Goal: Task Accomplishment & Management: Manage account settings

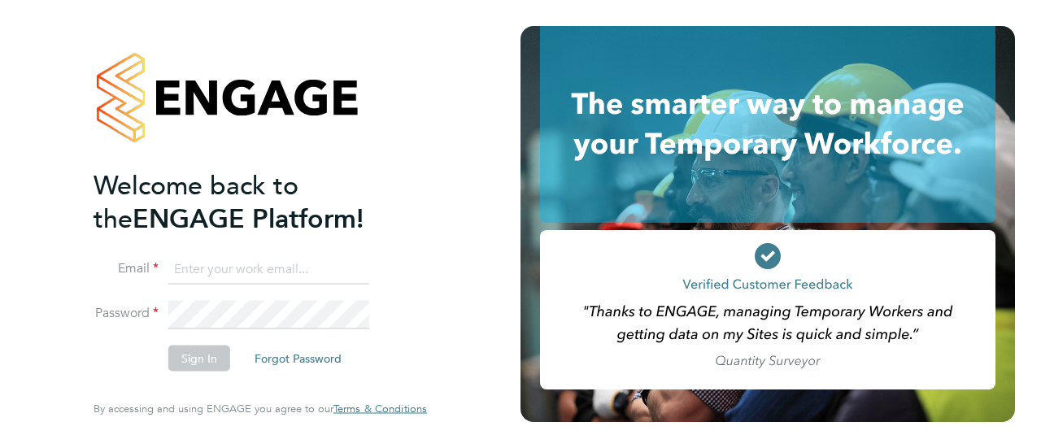
type input "[PERSON_NAME][EMAIL_ADDRESS][PERSON_NAME][DOMAIN_NAME]"
click at [210, 363] on button "Sign In" at bounding box center [199, 359] width 62 height 26
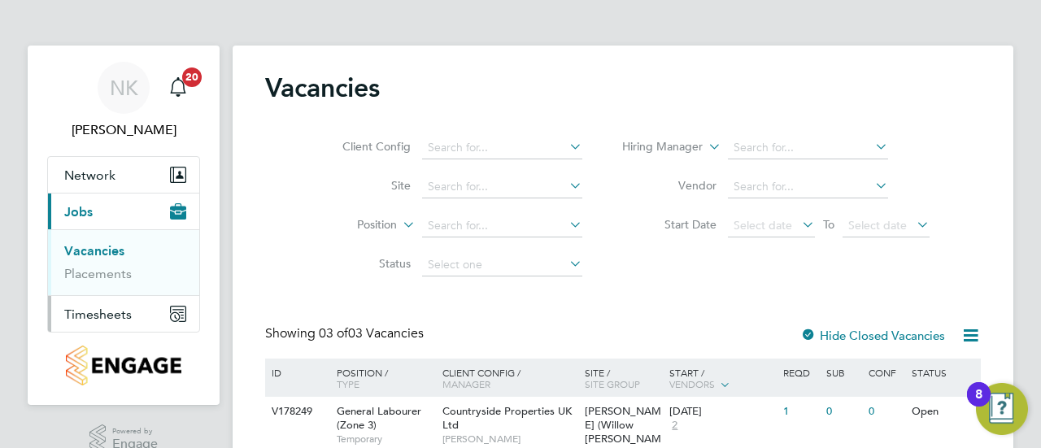
click at [111, 316] on span "Timesheets" at bounding box center [98, 314] width 68 height 15
drag, startPoint x: 101, startPoint y: 298, endPoint x: 101, endPoint y: 289, distance: 8.9
click at [101, 289] on li "Timesheets" at bounding box center [125, 291] width 122 height 23
click at [101, 289] on link "Timesheets" at bounding box center [98, 287] width 68 height 15
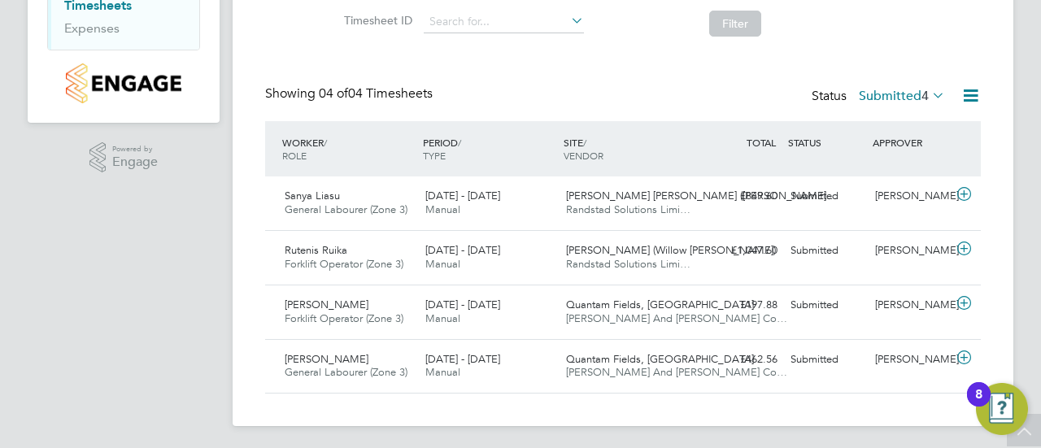
scroll to position [285, 0]
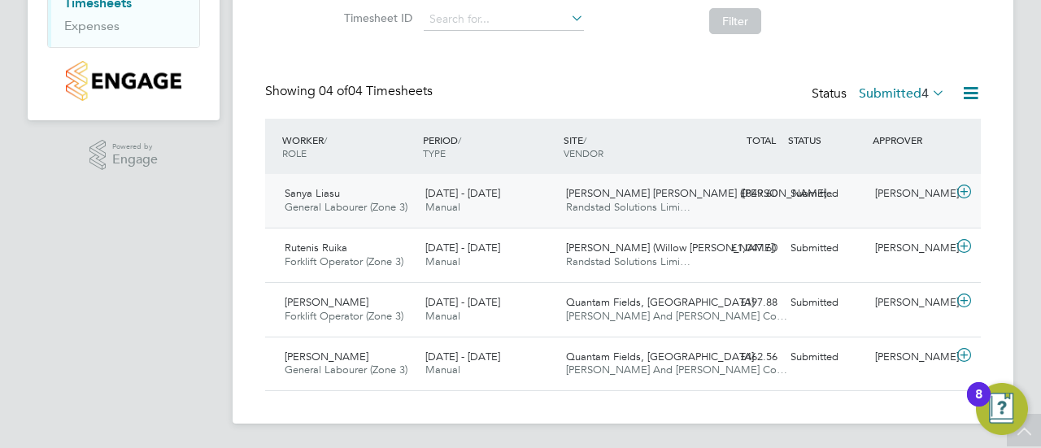
click at [883, 186] on div "[PERSON_NAME]" at bounding box center [911, 194] width 85 height 27
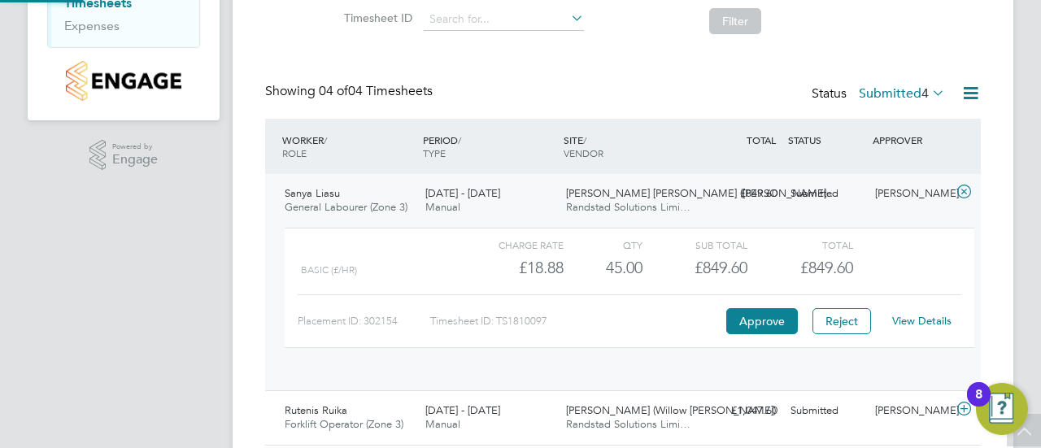
scroll to position [28, 159]
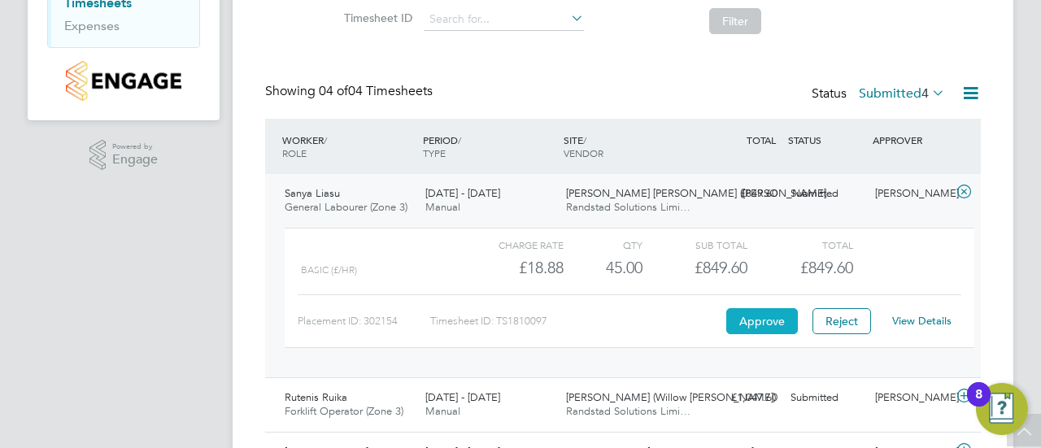
click at [771, 321] on button "Approve" at bounding box center [762, 321] width 72 height 26
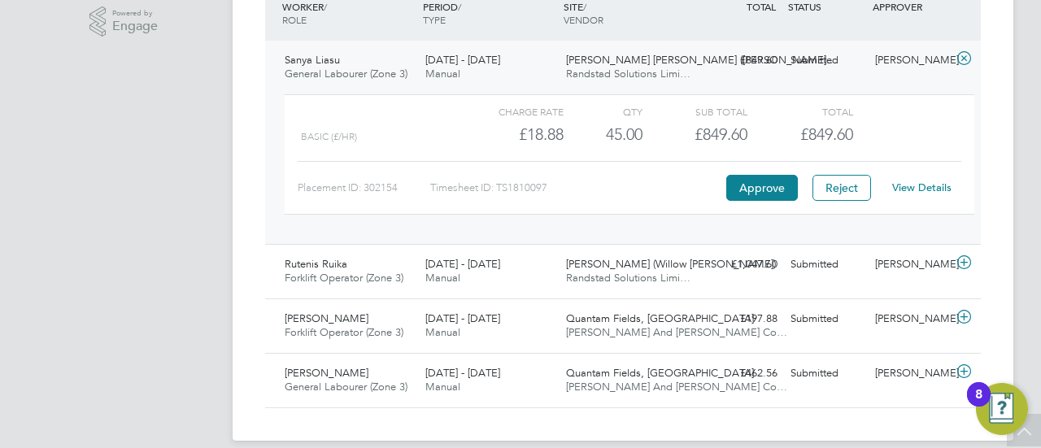
scroll to position [434, 0]
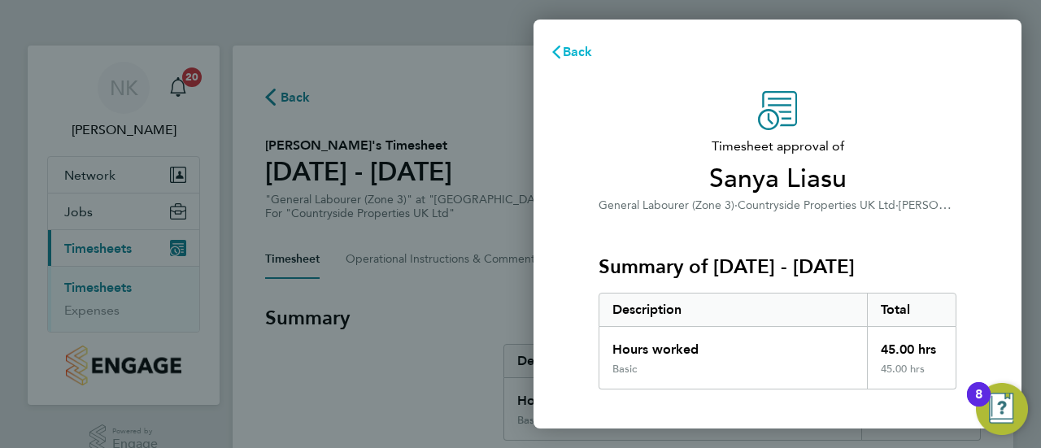
click at [579, 50] on span "Back" at bounding box center [578, 51] width 30 height 15
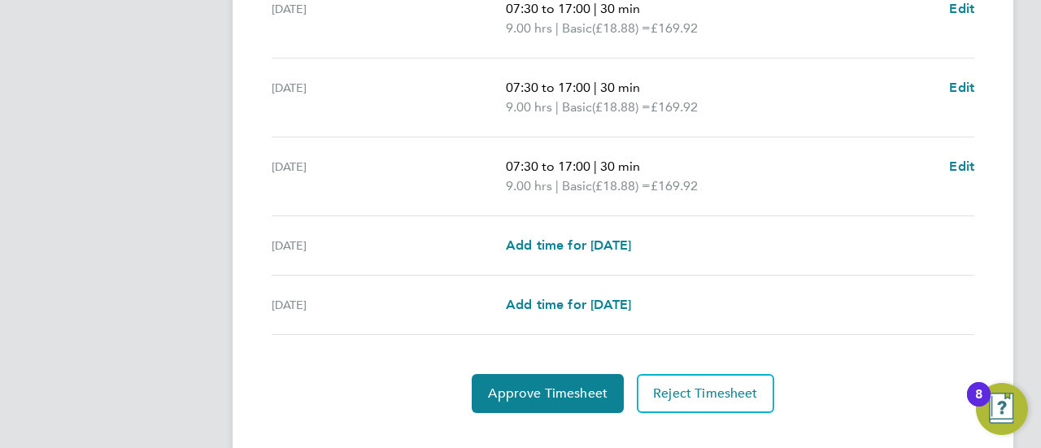
scroll to position [724, 0]
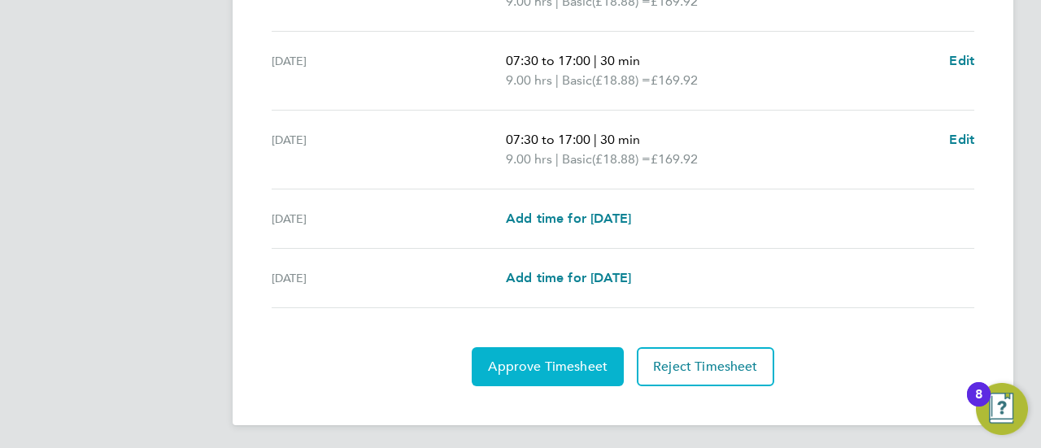
click at [543, 373] on button "Approve Timesheet" at bounding box center [548, 366] width 152 height 39
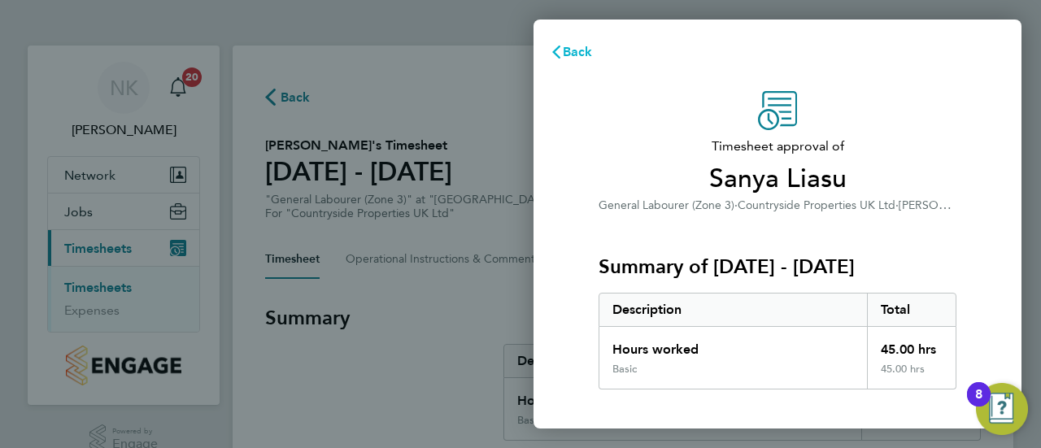
click at [571, 53] on span "Back" at bounding box center [578, 51] width 30 height 15
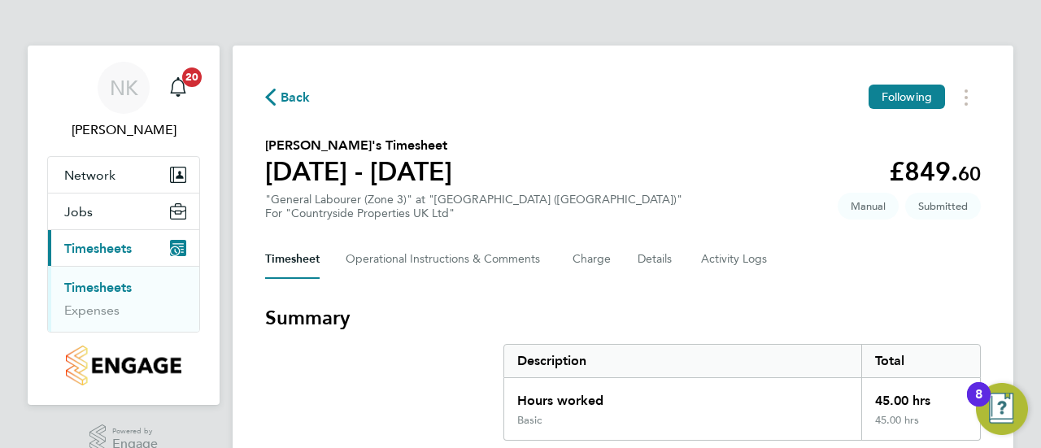
click at [277, 96] on span "Back" at bounding box center [288, 96] width 46 height 15
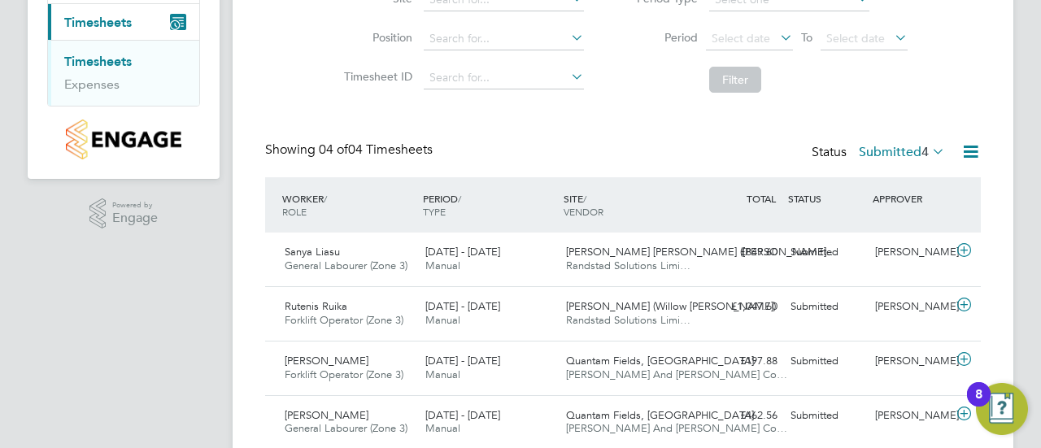
scroll to position [285, 0]
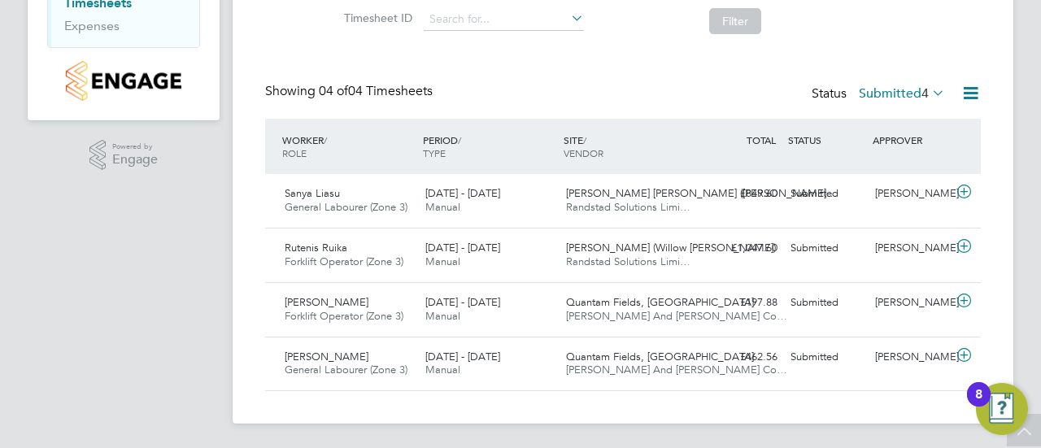
click at [979, 394] on div "8" at bounding box center [978, 404] width 7 height 21
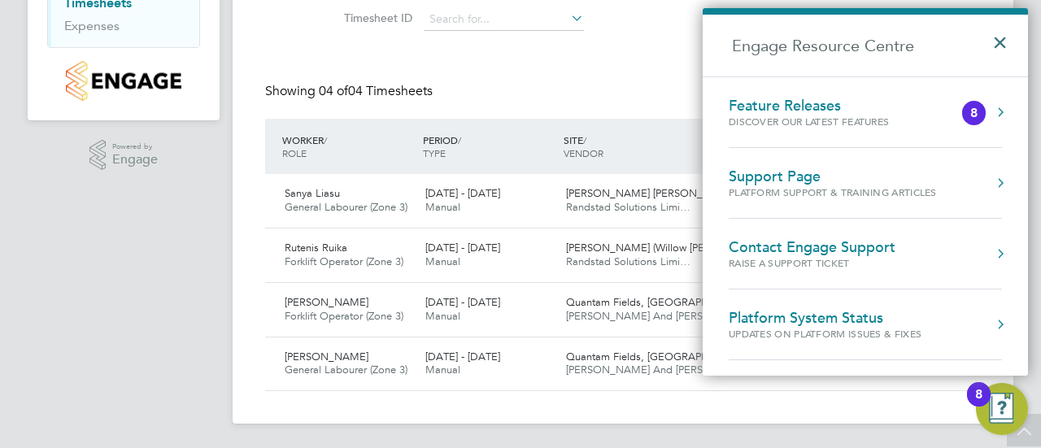
click at [999, 35] on button "×" at bounding box center [1004, 38] width 24 height 36
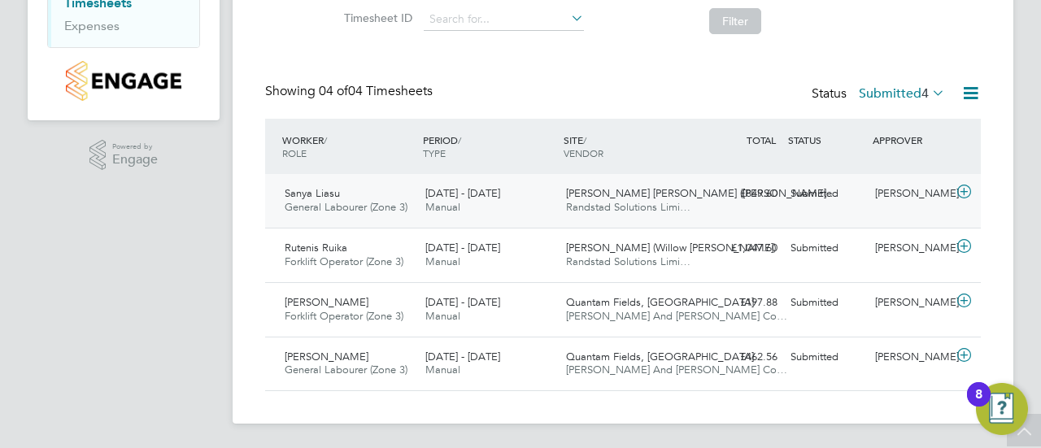
click at [964, 191] on icon at bounding box center [964, 191] width 20 height 13
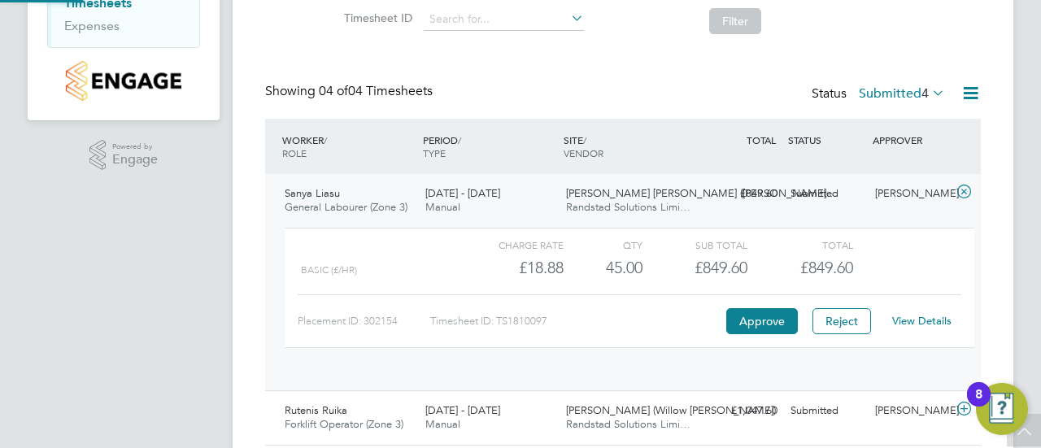
scroll to position [28, 159]
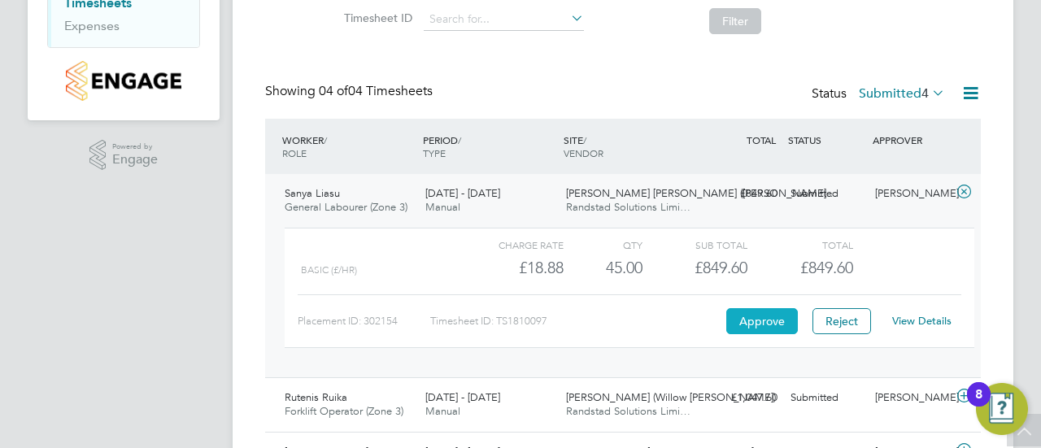
click at [773, 316] on button "Approve" at bounding box center [762, 321] width 72 height 26
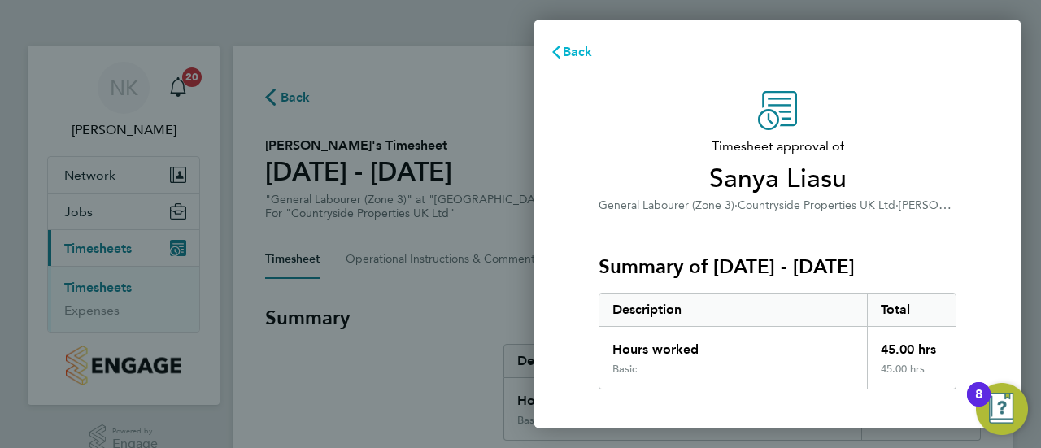
click at [578, 51] on span "Back" at bounding box center [578, 51] width 30 height 15
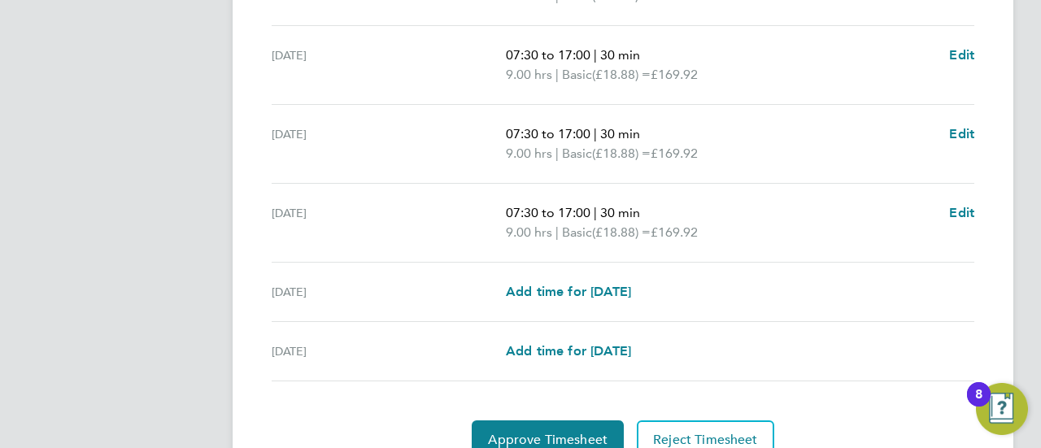
scroll to position [724, 0]
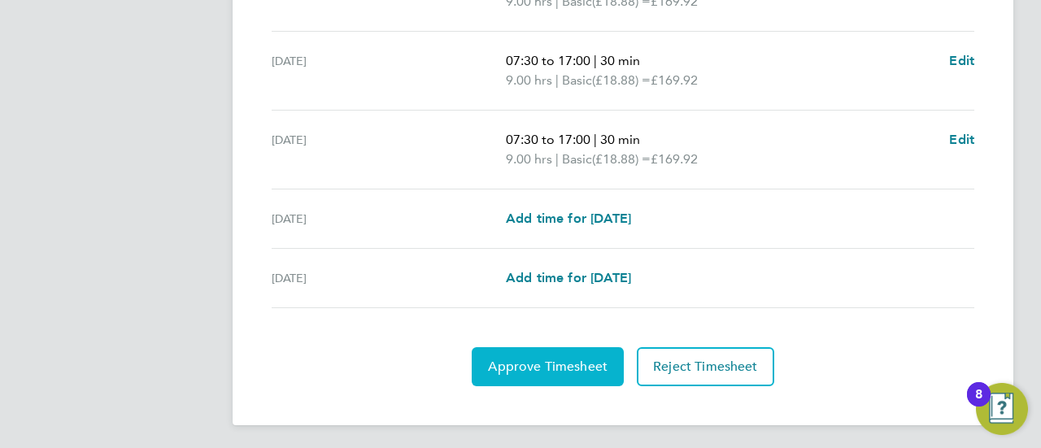
click at [556, 364] on span "Approve Timesheet" at bounding box center [548, 367] width 120 height 16
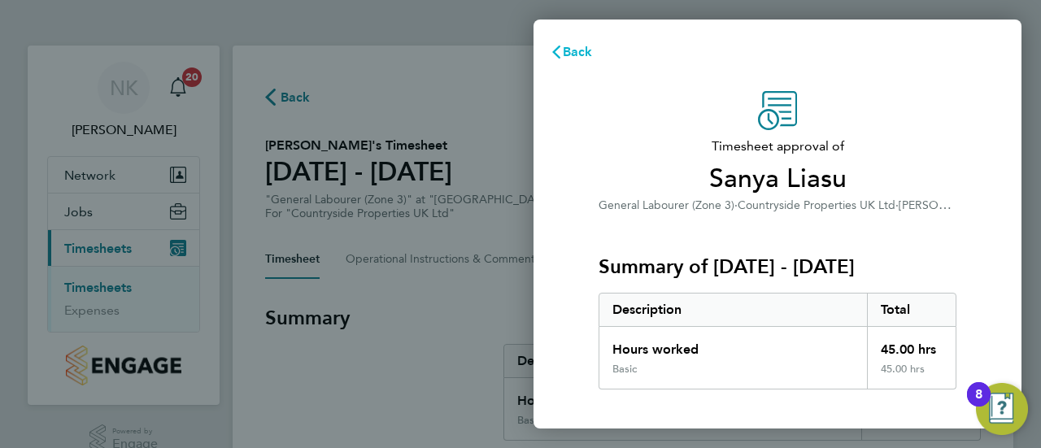
click at [569, 45] on span "Back" at bounding box center [578, 51] width 30 height 15
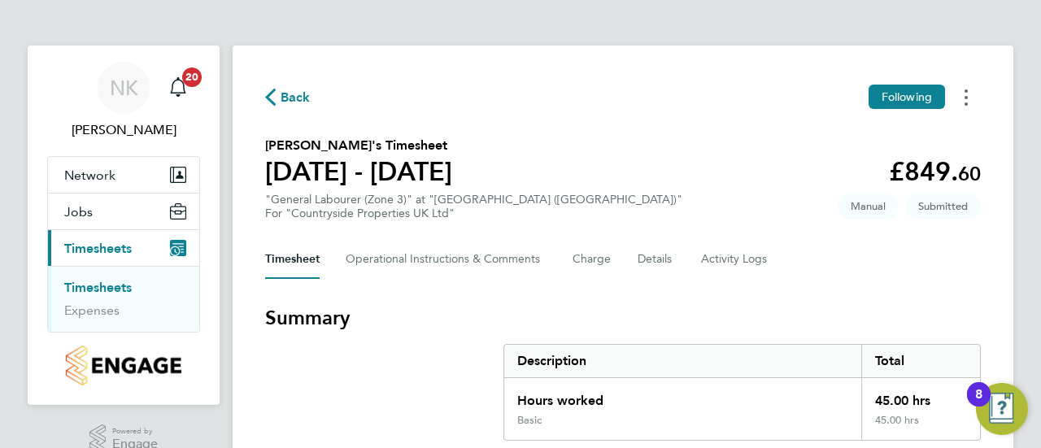
click at [966, 95] on icon "Timesheets Menu" at bounding box center [966, 97] width 3 height 16
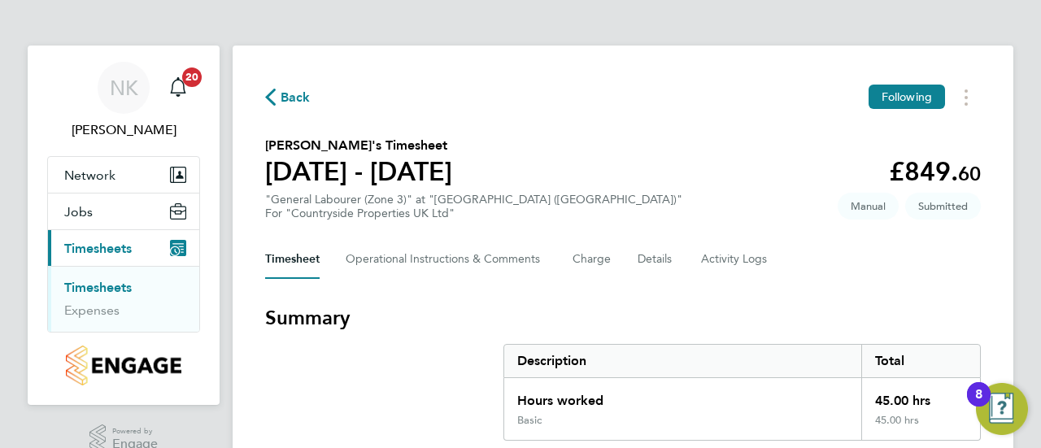
click at [275, 89] on icon "button" at bounding box center [270, 97] width 11 height 17
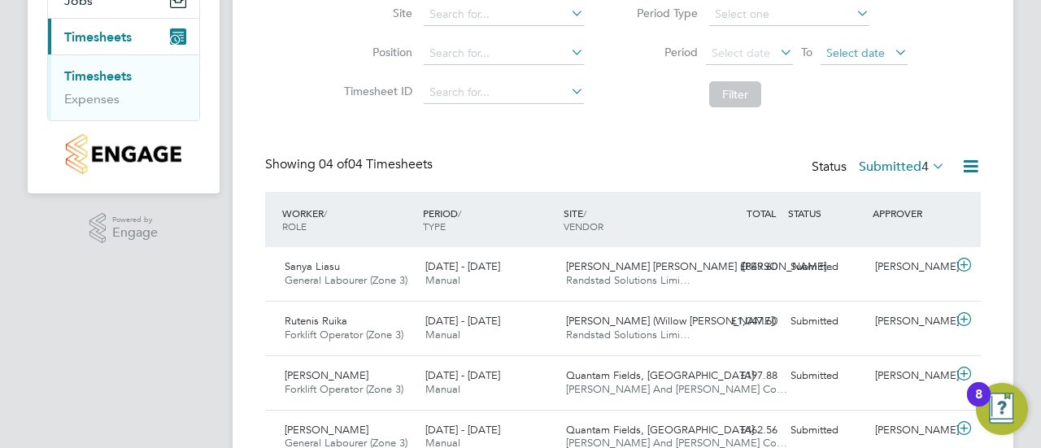
scroll to position [285, 0]
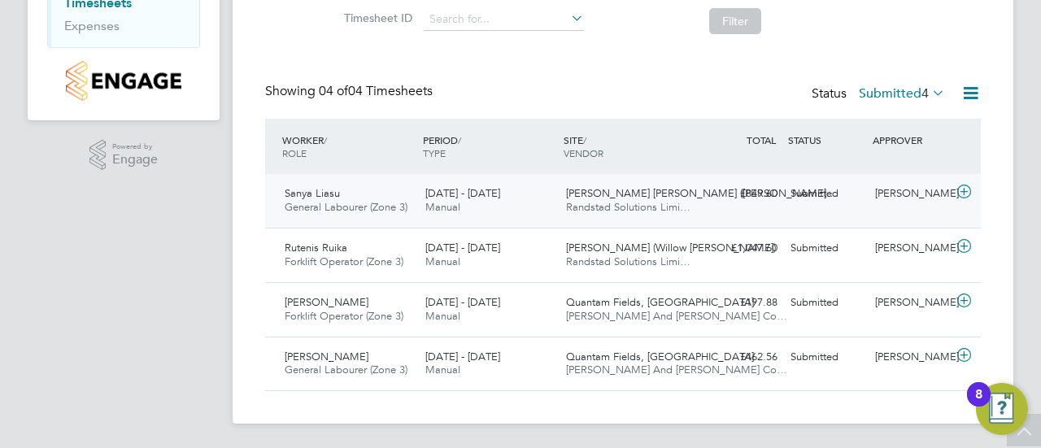
click at [965, 194] on icon at bounding box center [964, 191] width 20 height 13
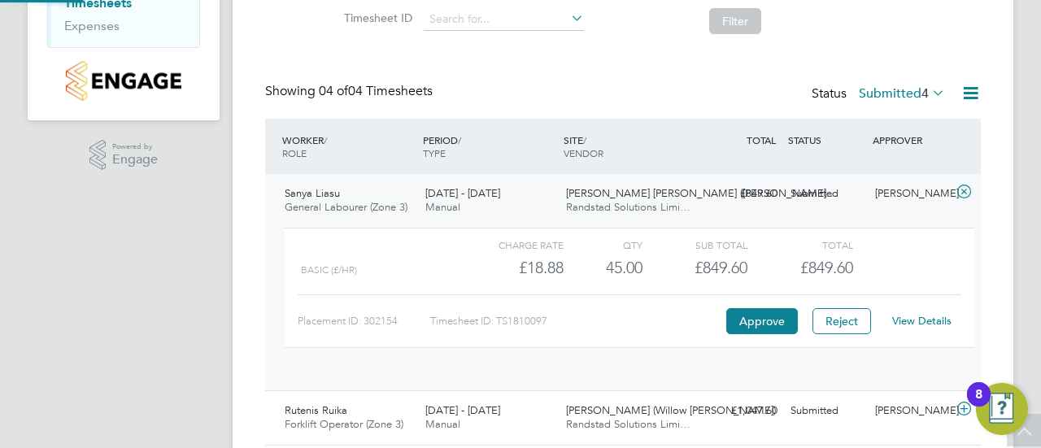
scroll to position [28, 159]
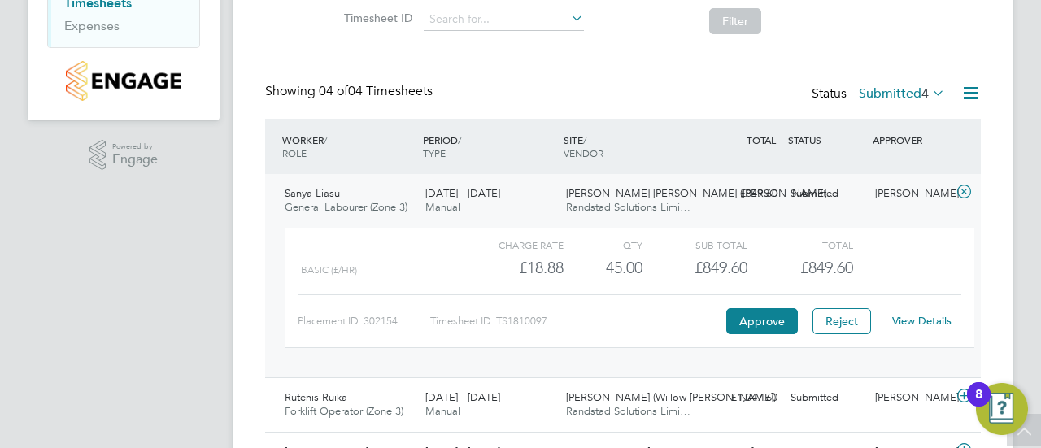
click at [920, 317] on link "View Details" at bounding box center [921, 321] width 59 height 14
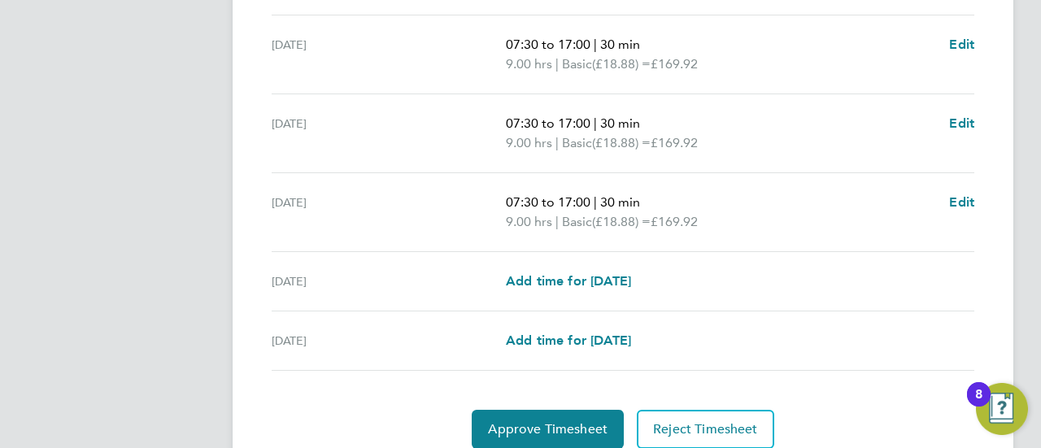
scroll to position [724, 0]
